Goal: Find contact information: Find contact information

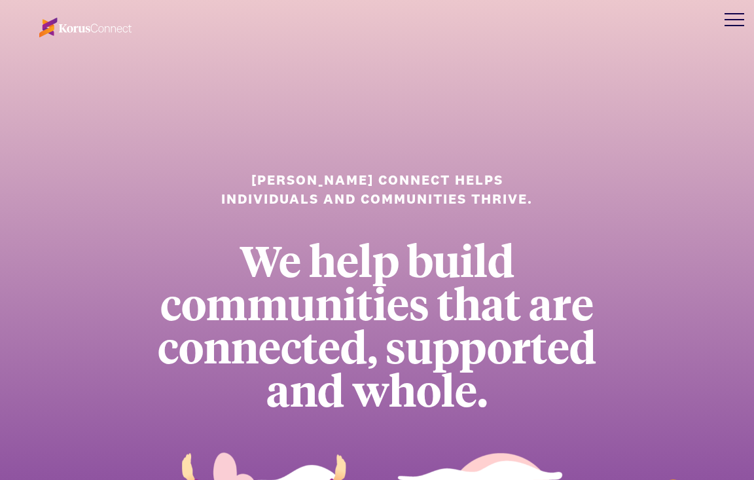
click at [734, 18] on div at bounding box center [733, 19] width 39 height 39
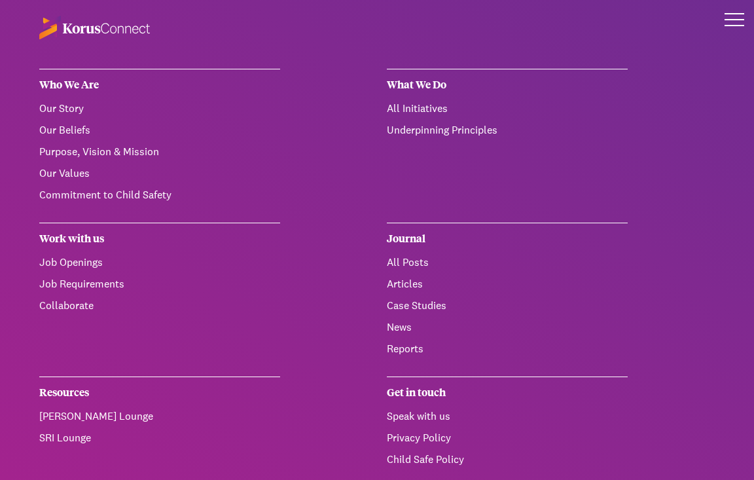
click at [734, 20] on div at bounding box center [734, 19] width 20 height 1
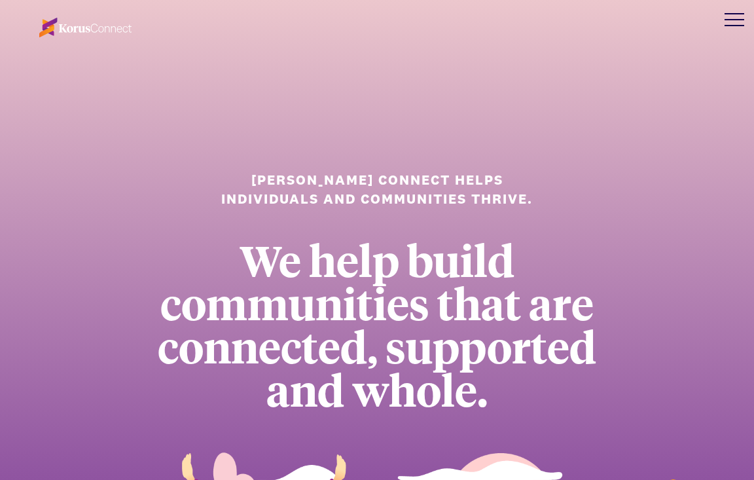
click at [736, 22] on div at bounding box center [733, 19] width 39 height 39
click at [733, 21] on div at bounding box center [733, 19] width 39 height 39
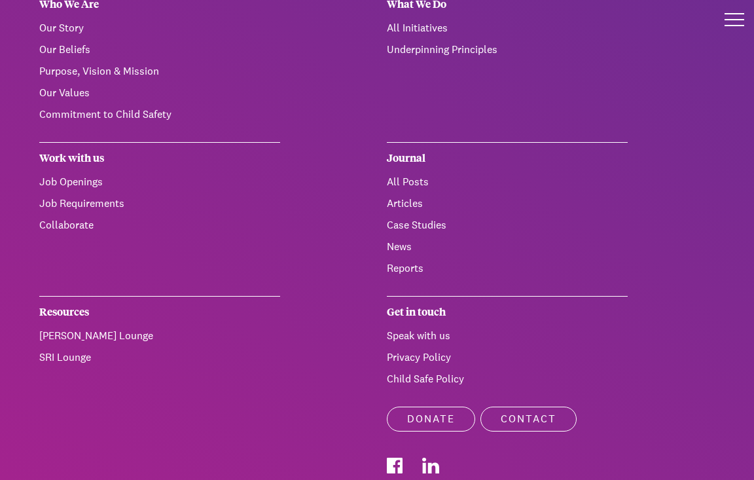
scroll to position [99, 0]
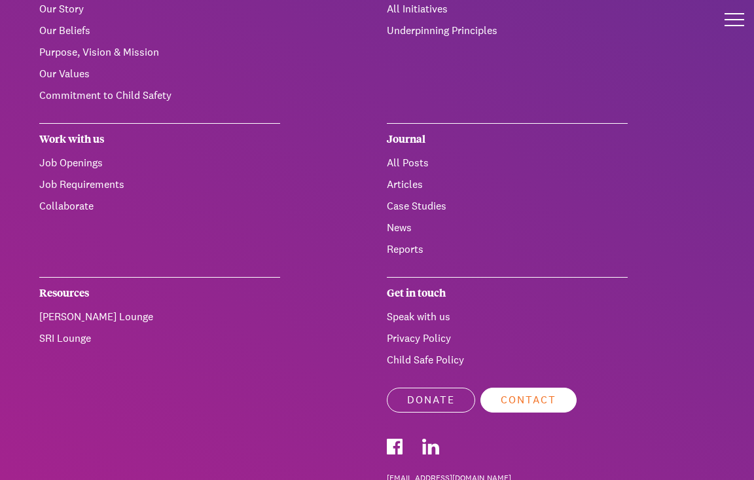
click at [519, 400] on link "Contact" at bounding box center [528, 399] width 96 height 25
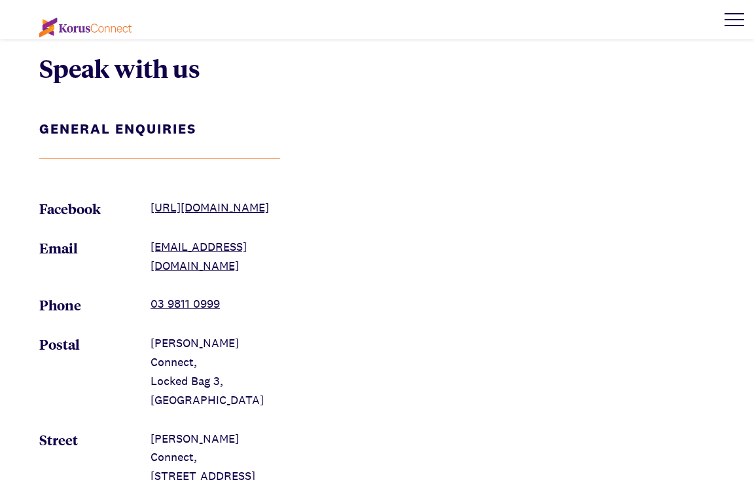
scroll to position [1375, 0]
